Goal: Task Accomplishment & Management: Manage account settings

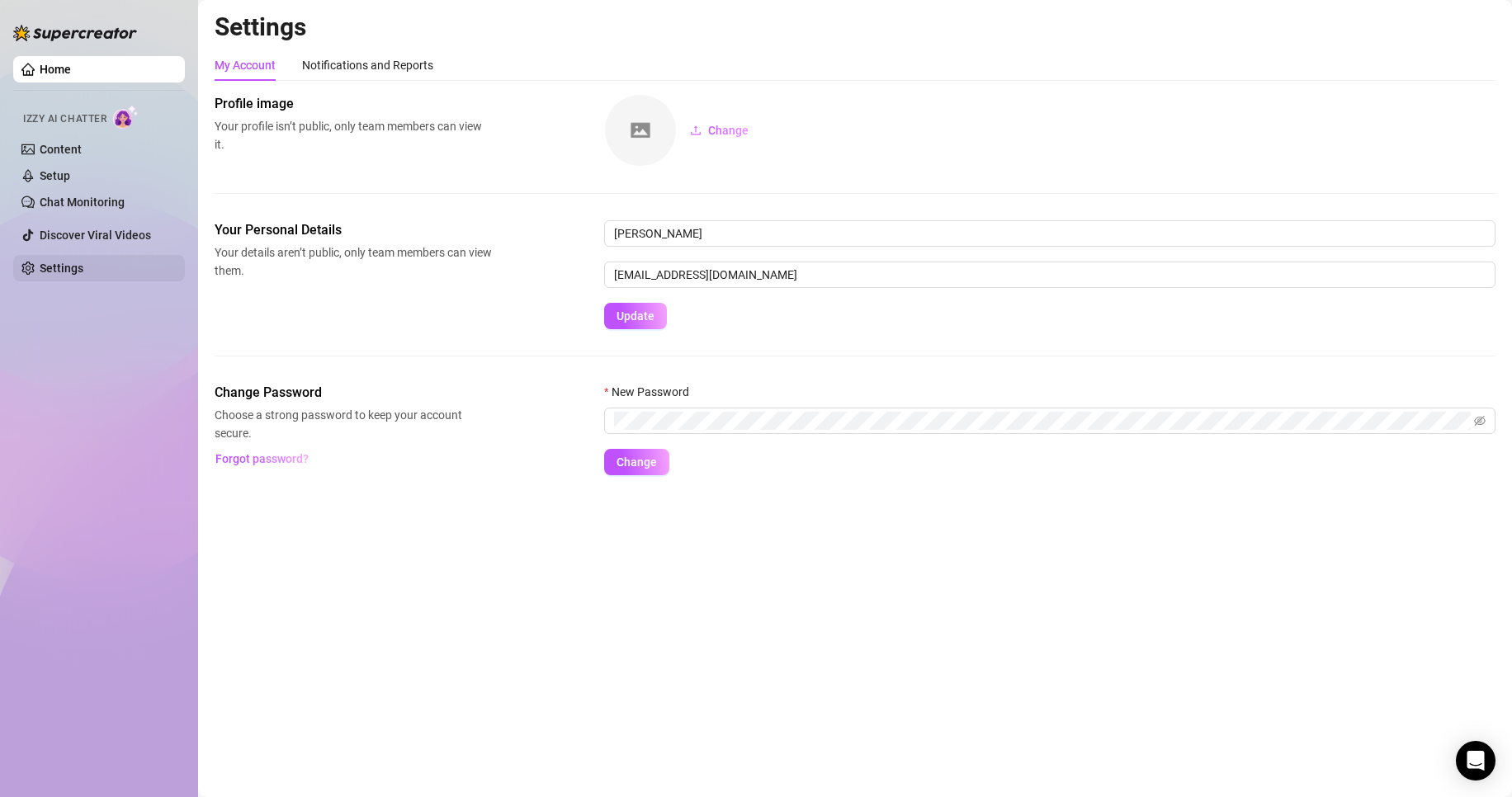
click at [83, 274] on link "Settings" at bounding box center [61, 268] width 44 height 13
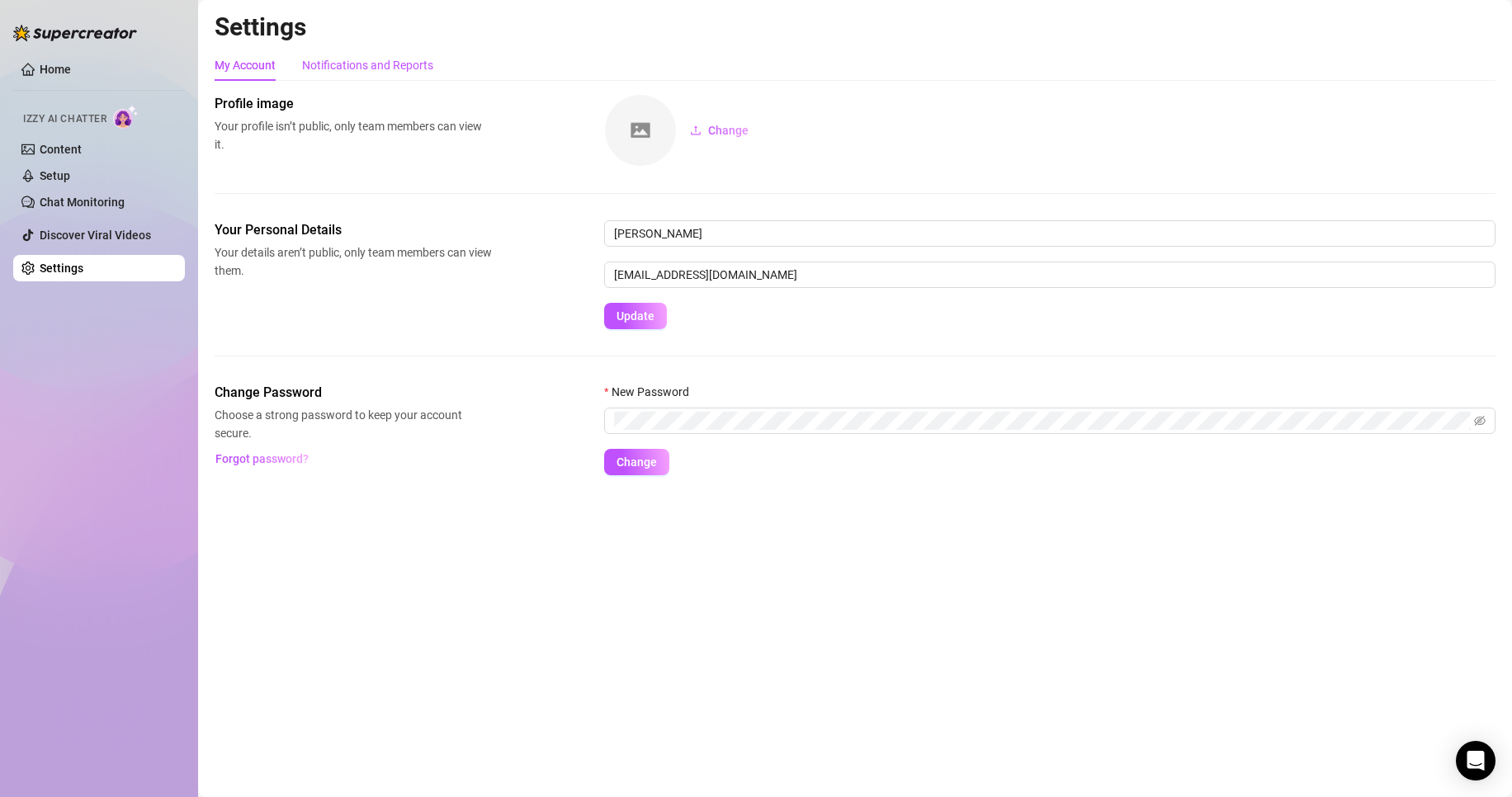
click at [345, 62] on div "Notifications and Reports" at bounding box center [367, 65] width 131 height 18
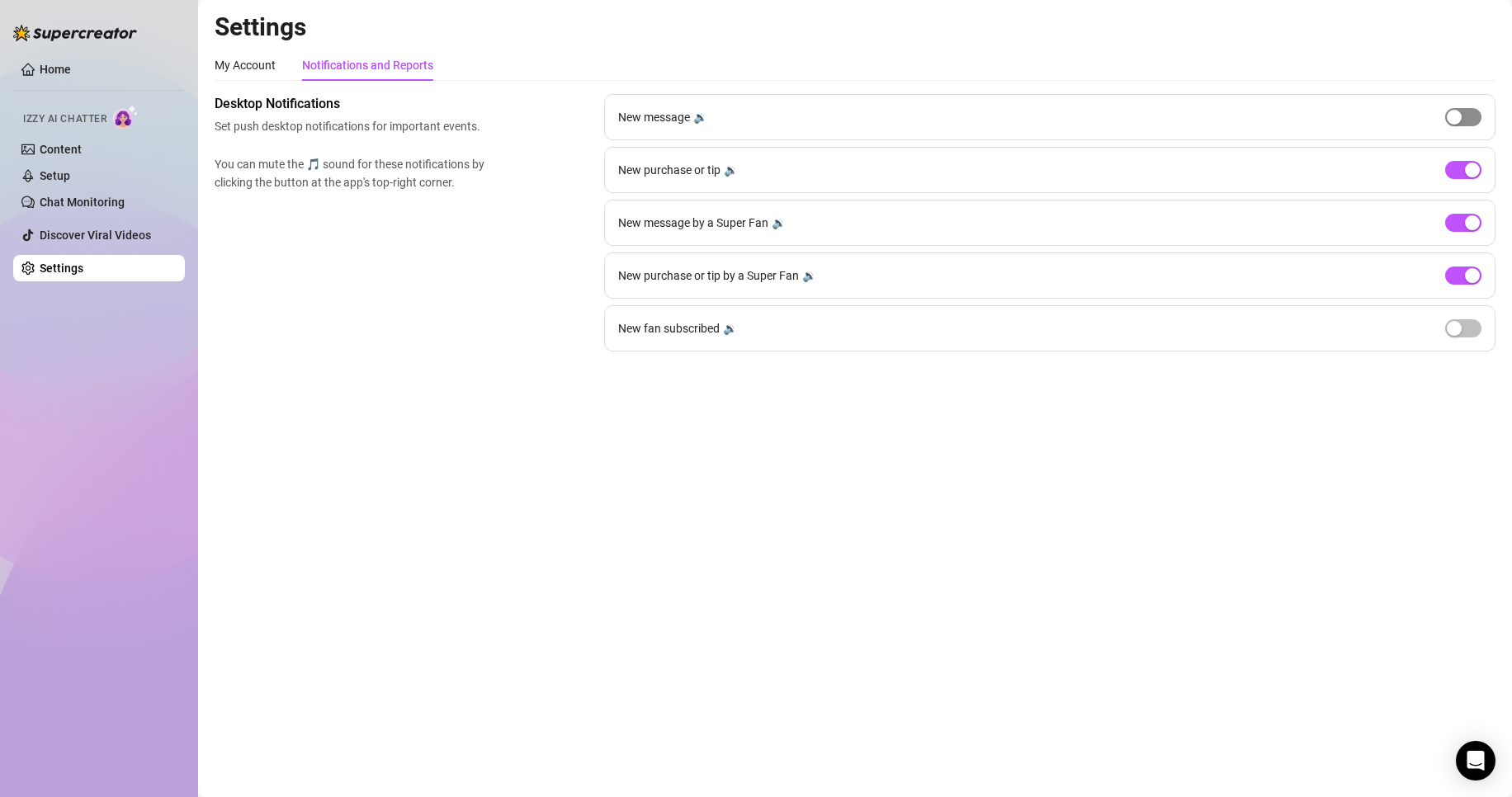
click at [1457, 118] on div "button" at bounding box center [1453, 117] width 15 height 15
click at [1459, 122] on span "button" at bounding box center [1462, 117] width 36 height 18
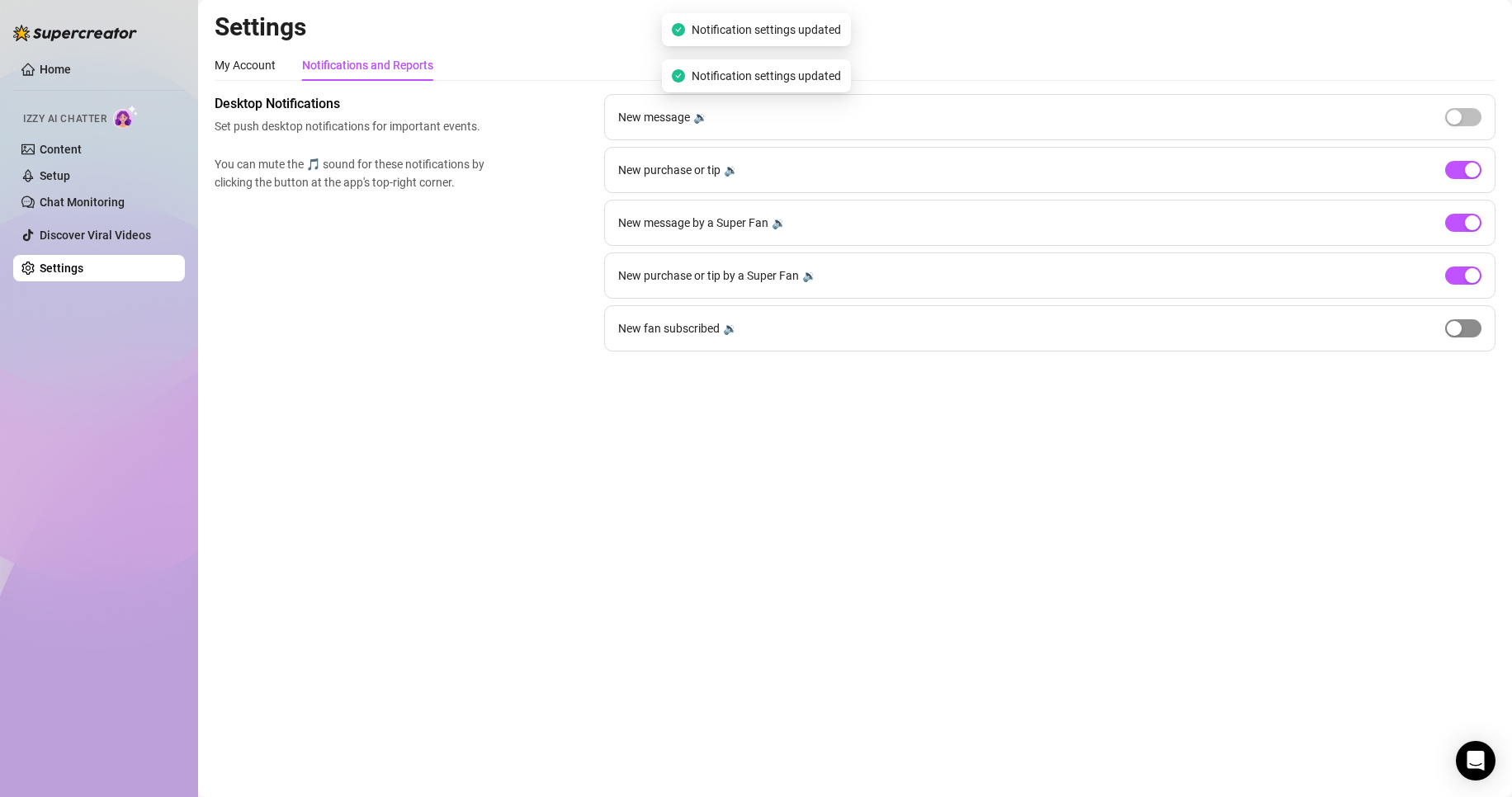
click at [1463, 331] on span "button" at bounding box center [1462, 328] width 36 height 18
click at [1463, 331] on button "button" at bounding box center [1462, 328] width 36 height 18
